Goal: Information Seeking & Learning: Learn about a topic

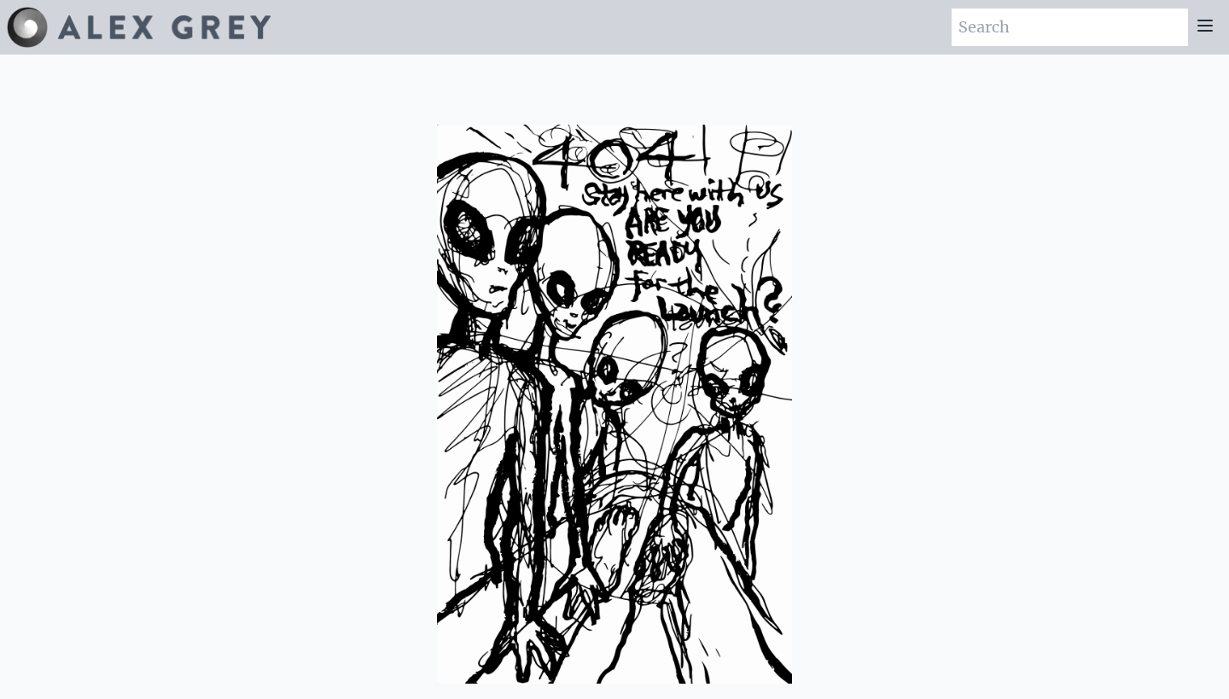
click at [259, 24] on img at bounding box center [164, 27] width 212 height 24
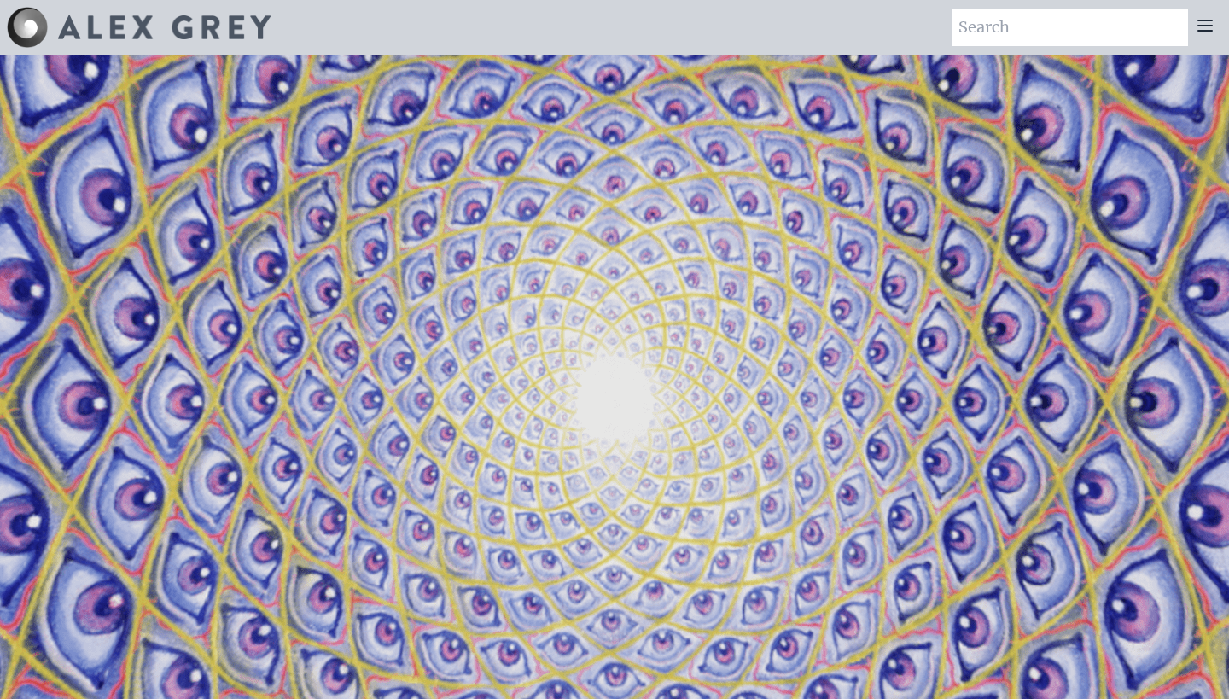
click at [1206, 26] on icon at bounding box center [1205, 25] width 14 height 10
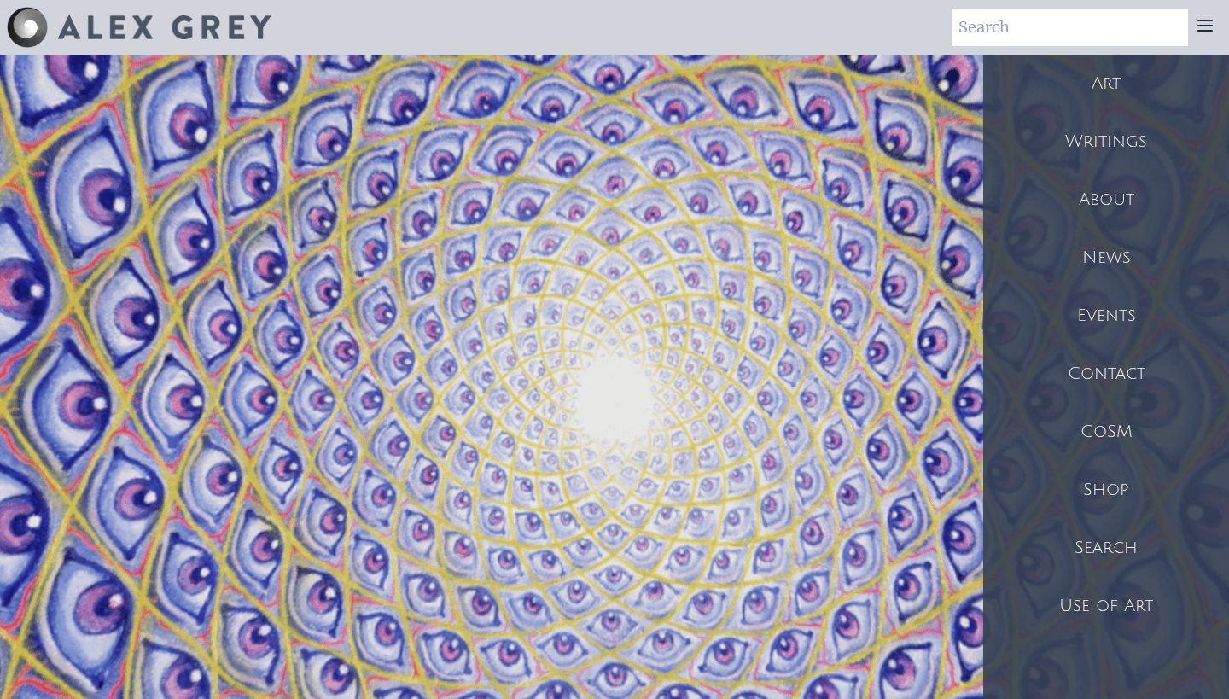
click at [1112, 102] on div "Art" at bounding box center [1106, 84] width 246 height 58
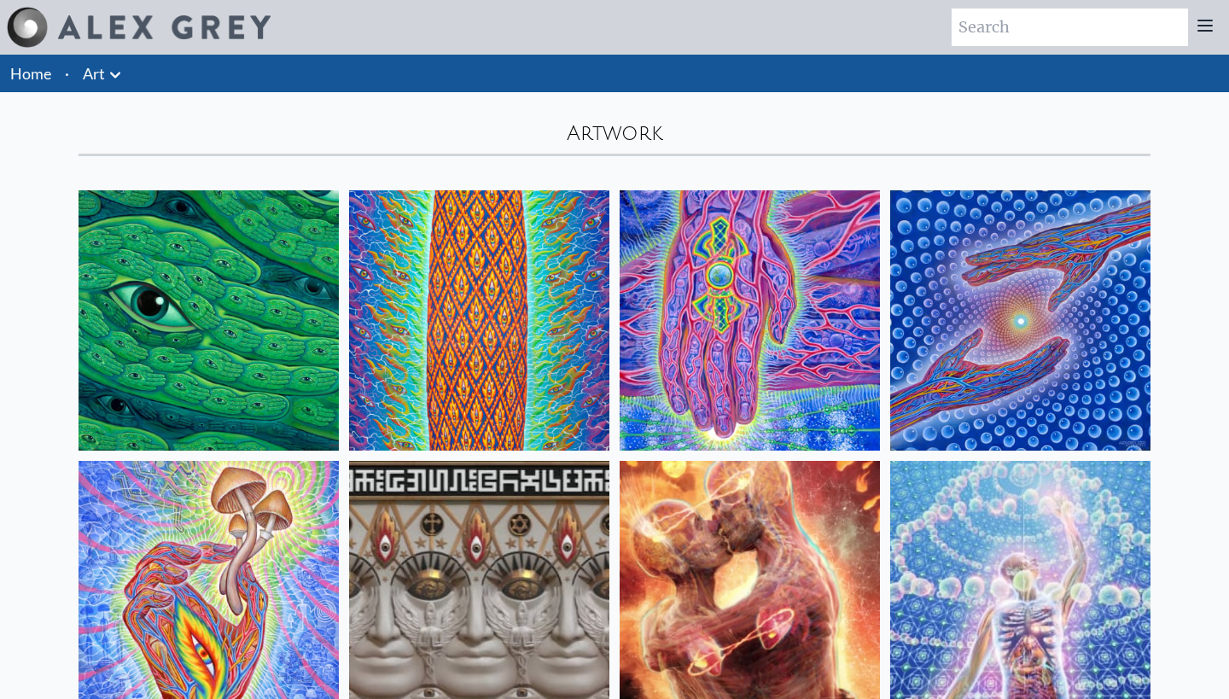
click at [770, 292] on img at bounding box center [749, 320] width 260 height 260
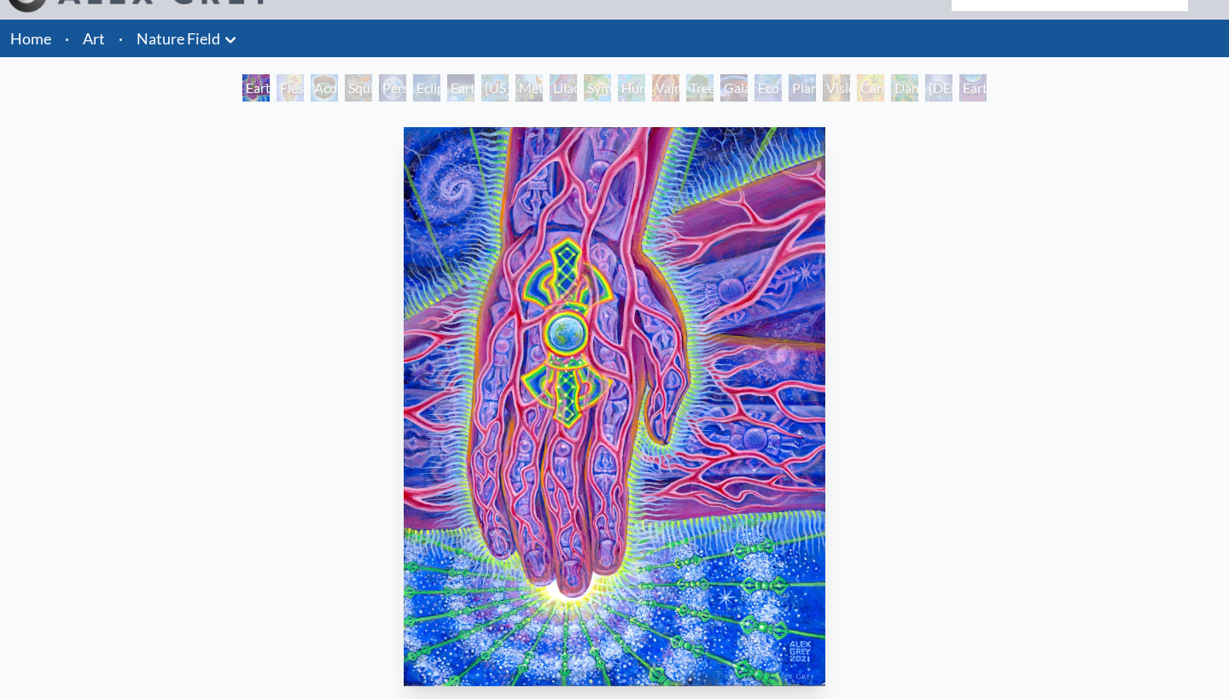
scroll to position [37, 0]
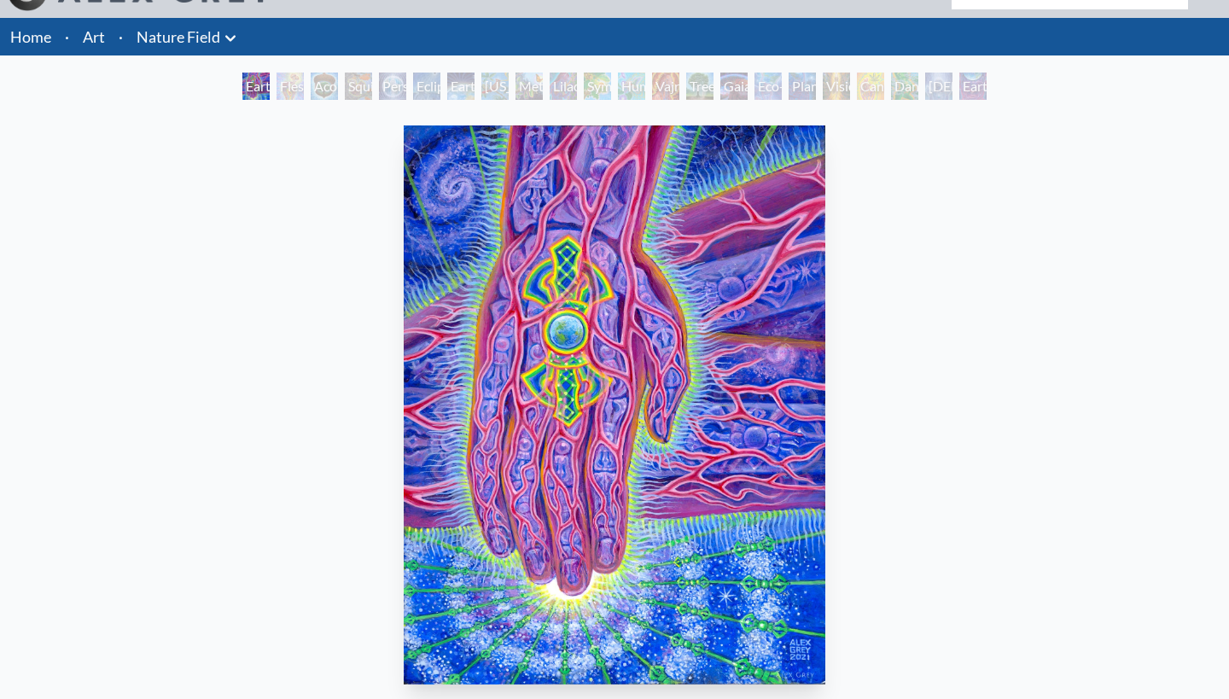
click at [283, 84] on div "Flesh of the Gods" at bounding box center [289, 86] width 27 height 27
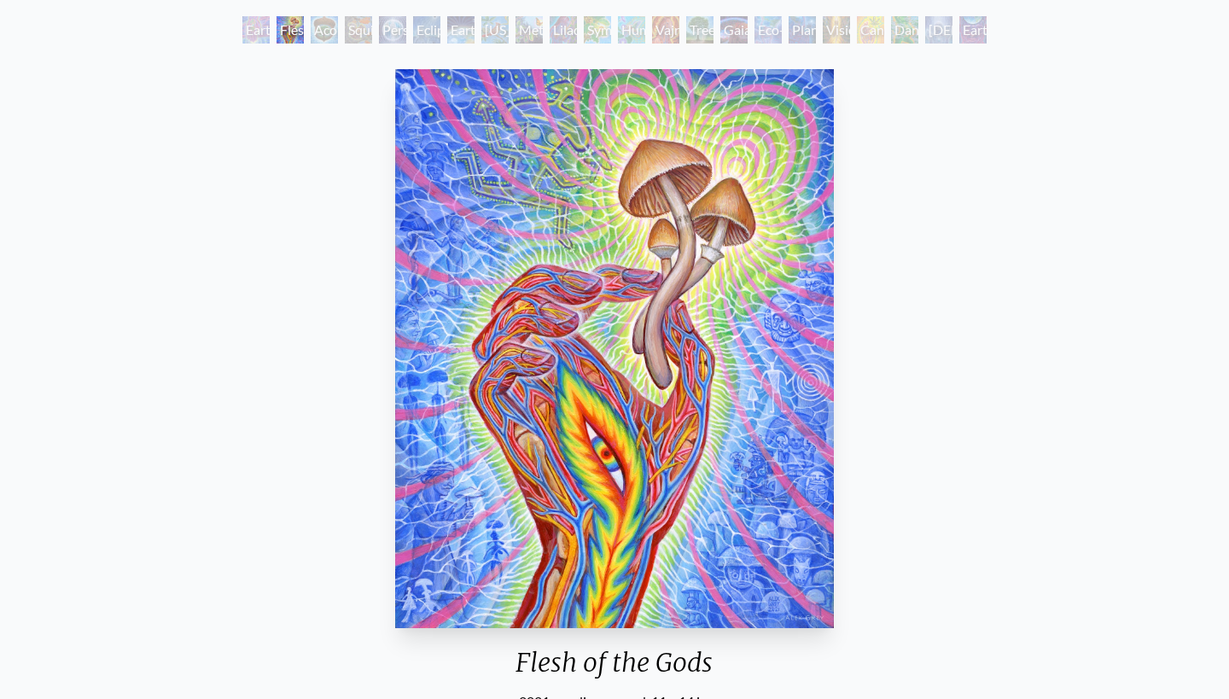
scroll to position [97, 0]
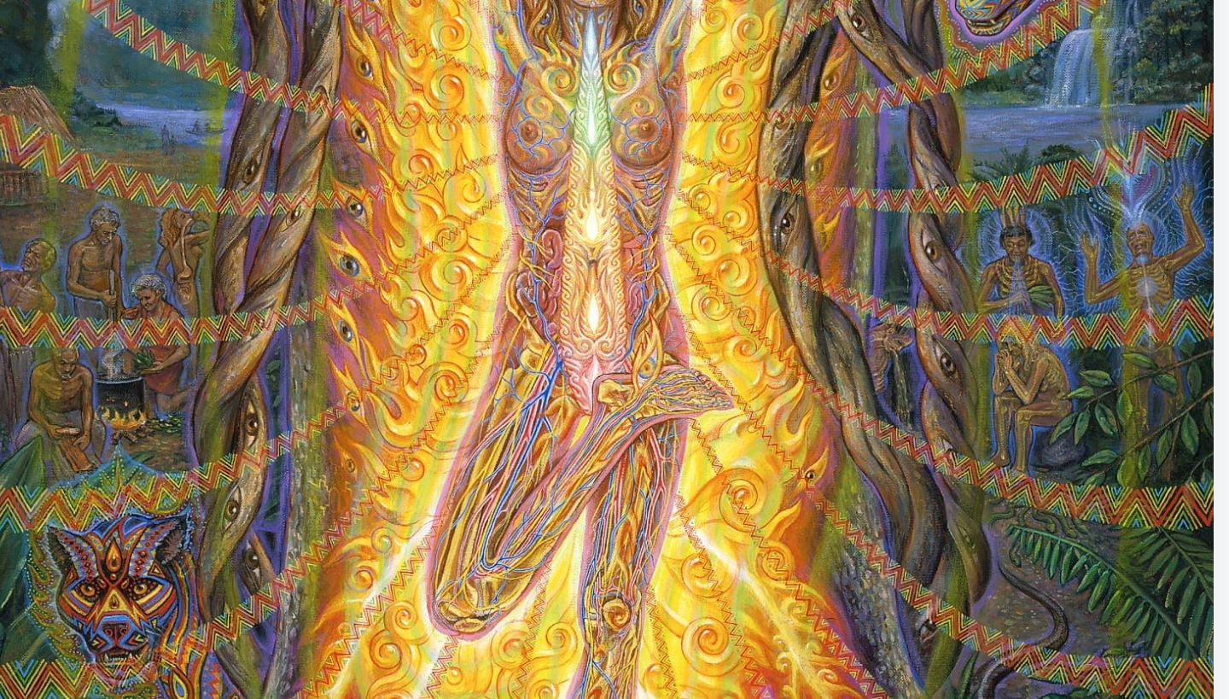
scroll to position [85, 0]
